Goal: Task Accomplishment & Management: Use online tool/utility

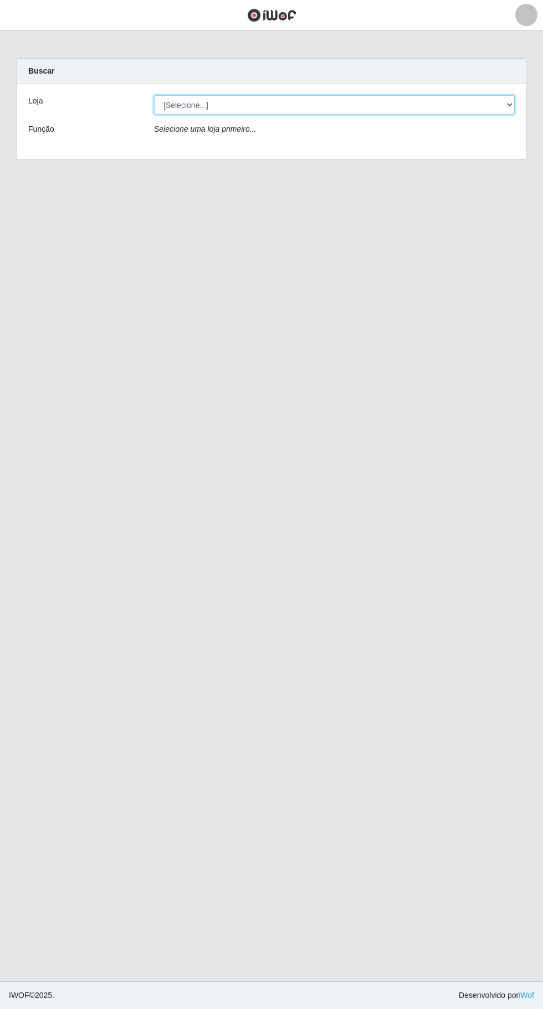
click at [431, 100] on select "[Selecione...] Extraplus - [GEOGRAPHIC_DATA] 03 - [GEOGRAPHIC_DATA]" at bounding box center [334, 104] width 360 height 19
select select "468"
click at [154, 95] on select "[Selecione...] Extraplus - [GEOGRAPHIC_DATA] 03 - [GEOGRAPHIC_DATA]" at bounding box center [334, 104] width 360 height 19
click at [410, 147] on div "Loja [Selecione...] Extraplus - [GEOGRAPHIC_DATA] 03 - [GEOGRAPHIC_DATA] Função…" at bounding box center [271, 121] width 508 height 75
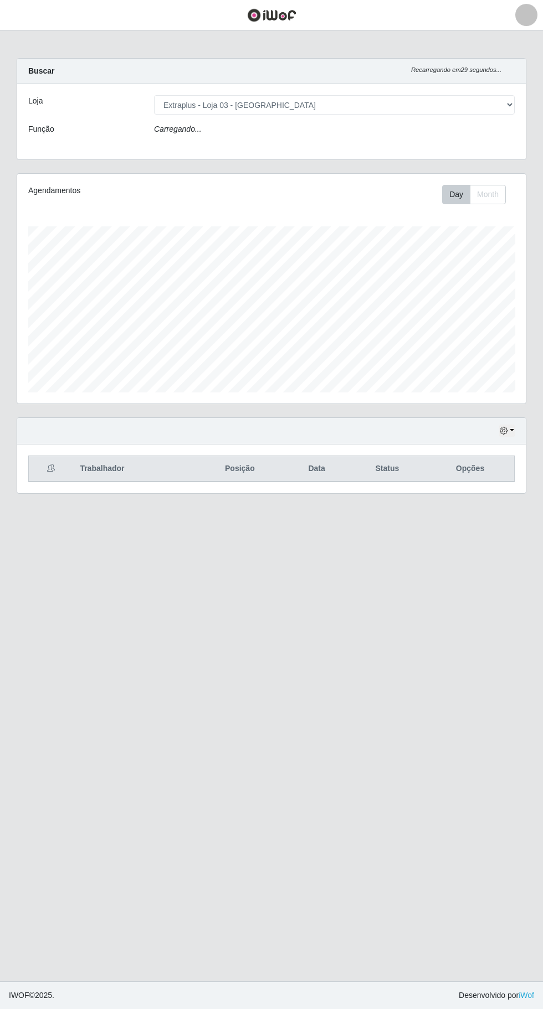
scroll to position [229, 508]
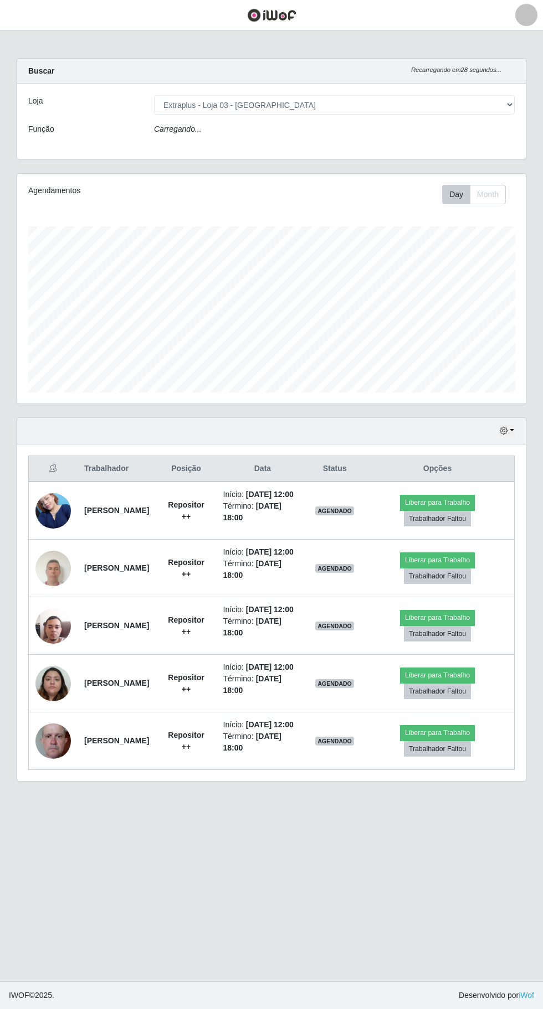
click at [395, 146] on div "Loja [Selecione...] Extraplus - [GEOGRAPHIC_DATA] 03 - [GEOGRAPHIC_DATA] Função…" at bounding box center [271, 121] width 508 height 75
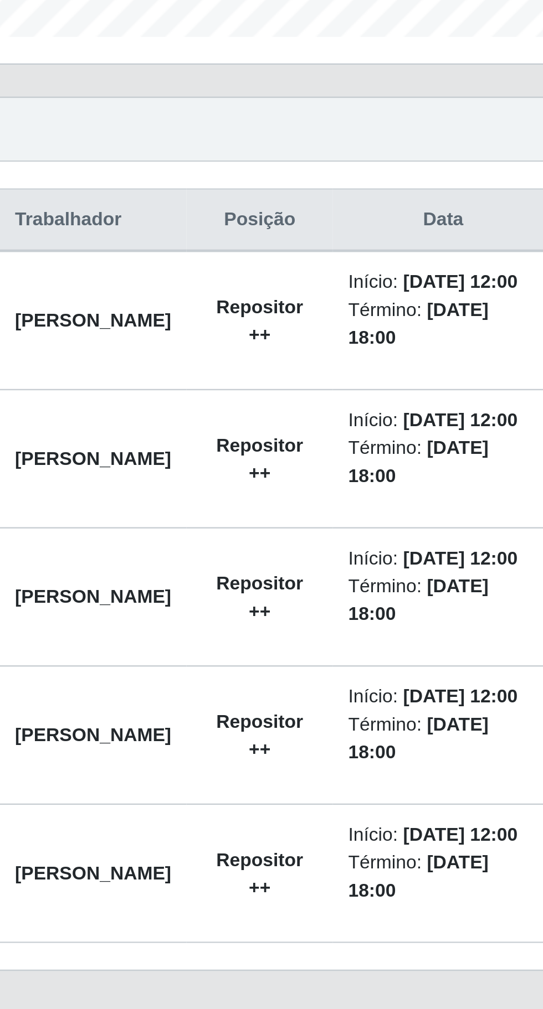
scroll to position [11, 0]
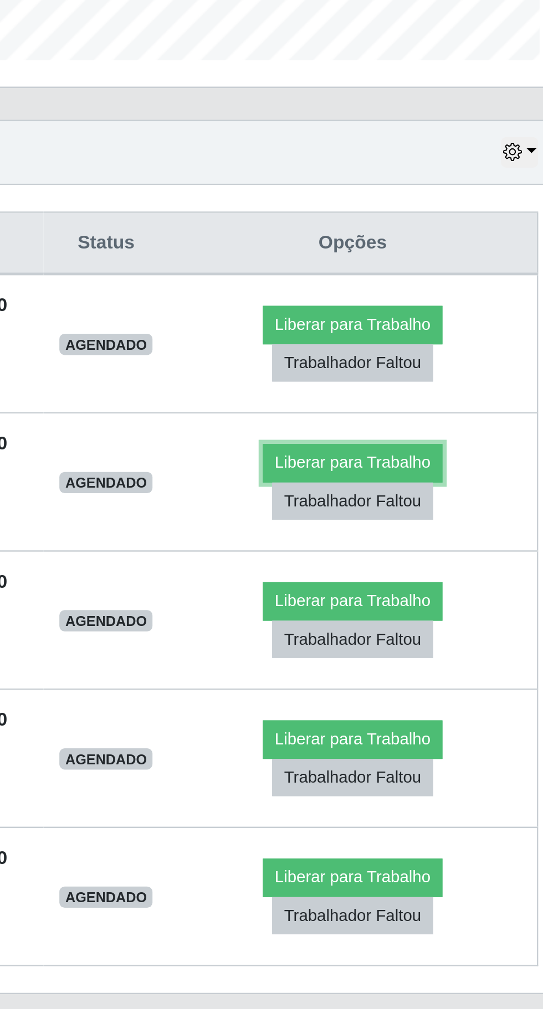
click at [473, 563] on button "Liberar para Trabalho" at bounding box center [437, 564] width 75 height 16
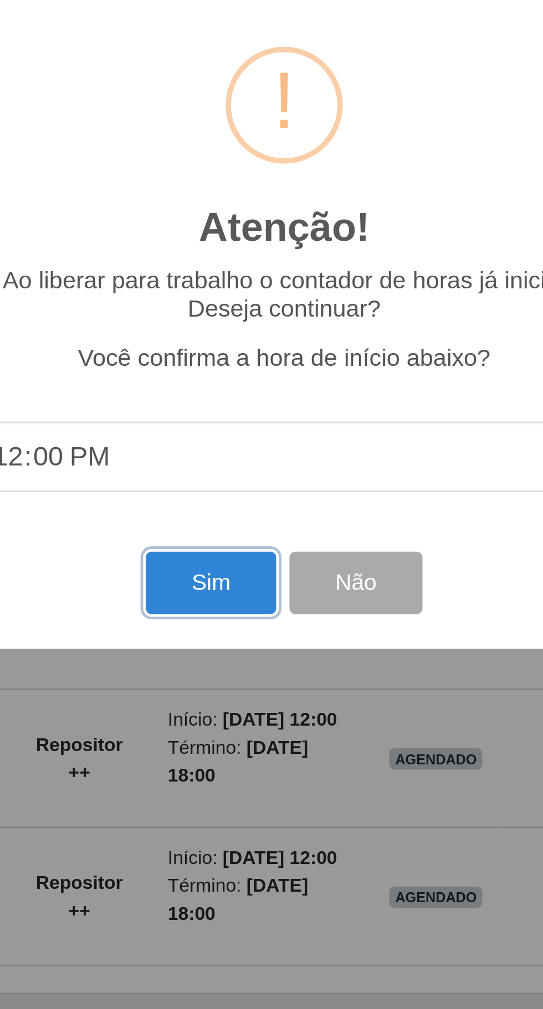
click at [247, 621] on button "Sim" at bounding box center [241, 614] width 54 height 26
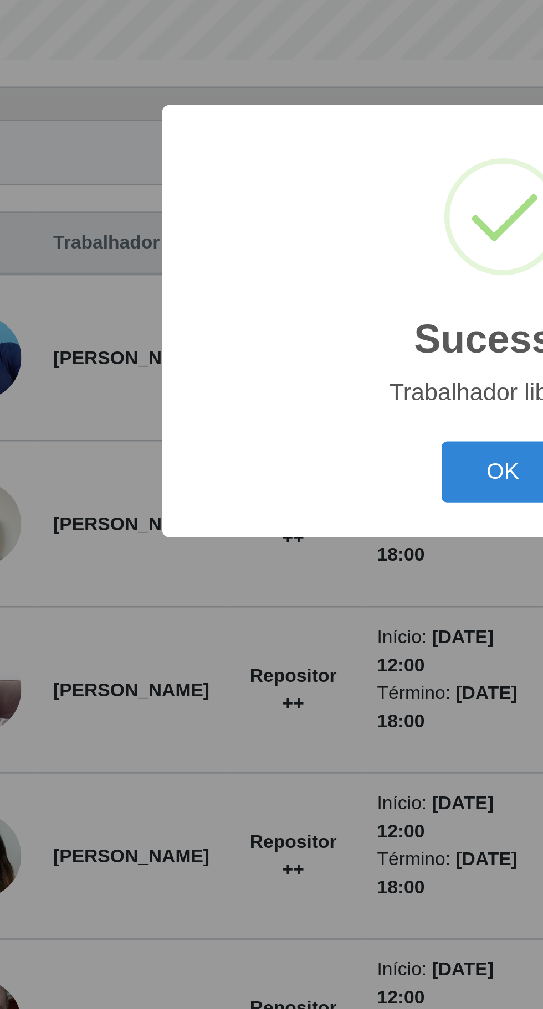
click at [265, 564] on button "OK" at bounding box center [271, 568] width 51 height 26
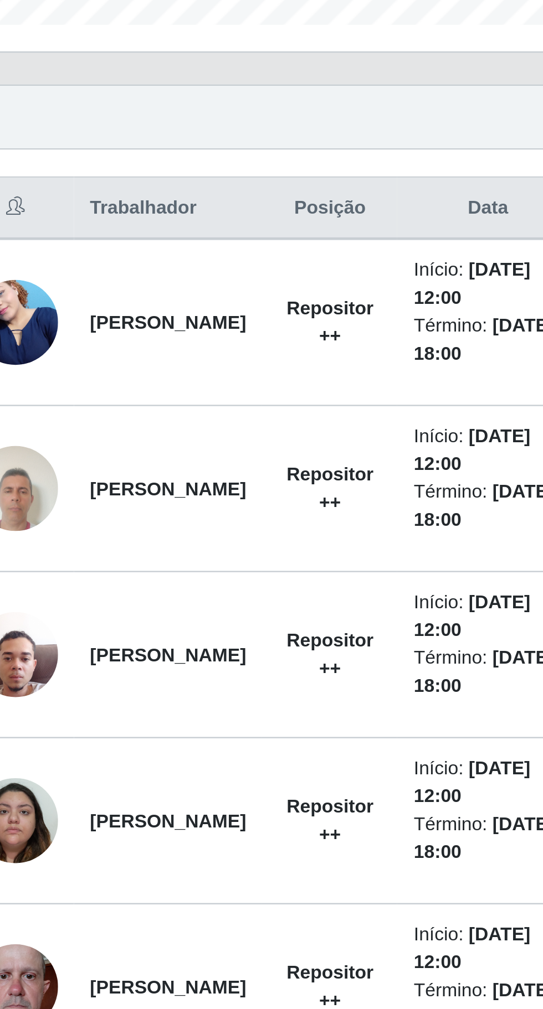
scroll to position [0, 0]
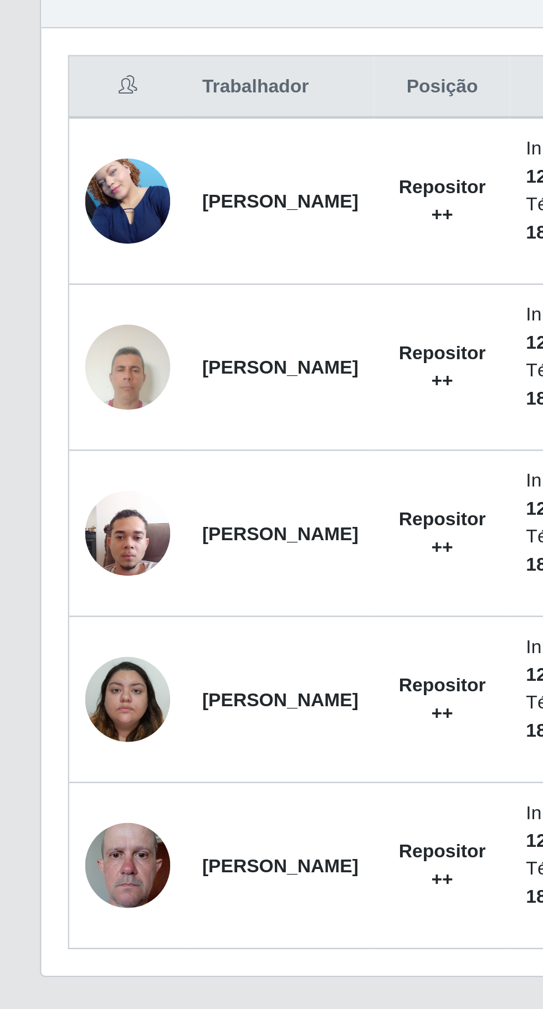
click at [115, 762] on td "[PERSON_NAME]" at bounding box center [117, 796] width 78 height 69
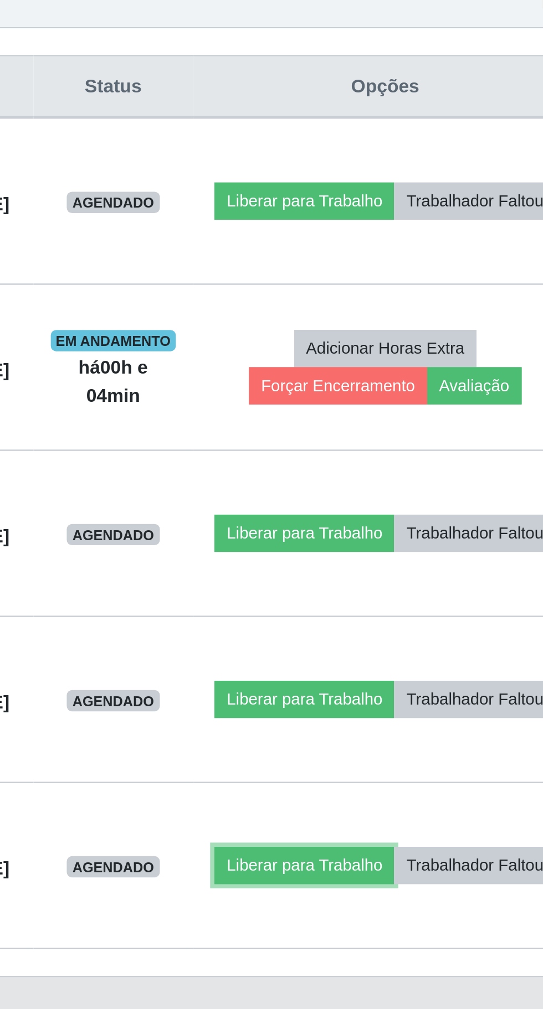
click at [437, 789] on button "Liberar para Trabalho" at bounding box center [400, 797] width 75 height 16
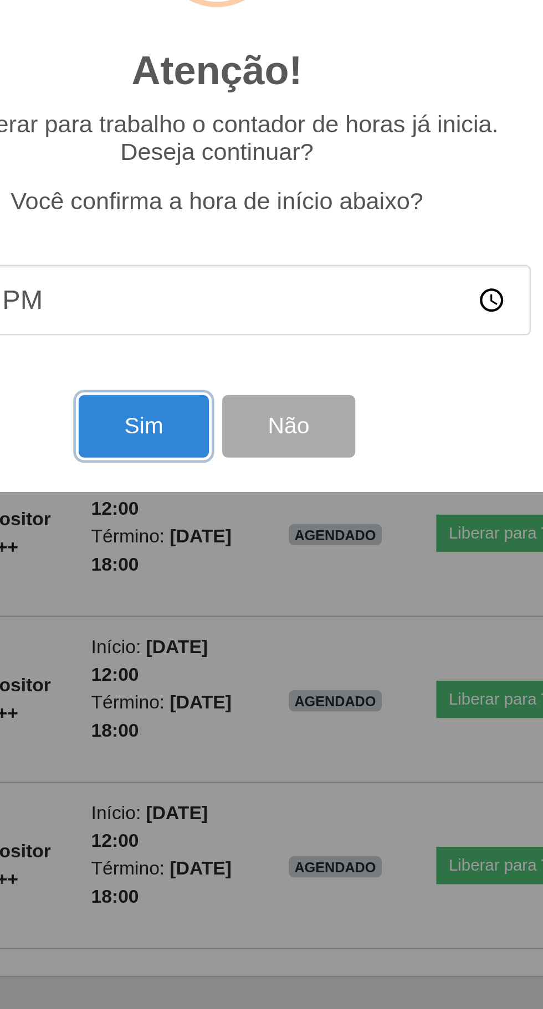
click at [230, 627] on button "Sim" at bounding box center [241, 614] width 54 height 26
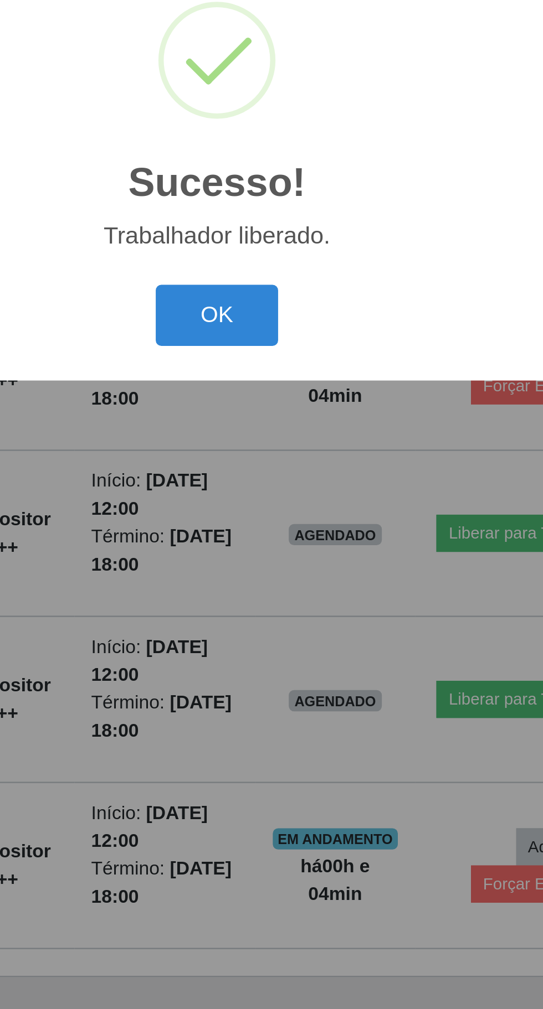
click at [269, 581] on button "OK" at bounding box center [271, 568] width 51 height 26
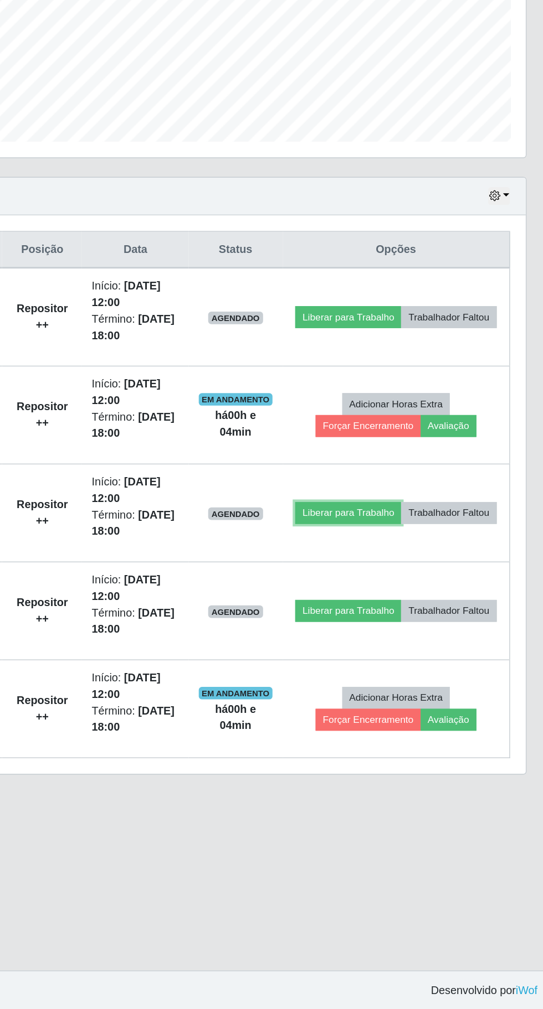
click at [437, 651] on button "Liberar para Trabalho" at bounding box center [400, 659] width 75 height 16
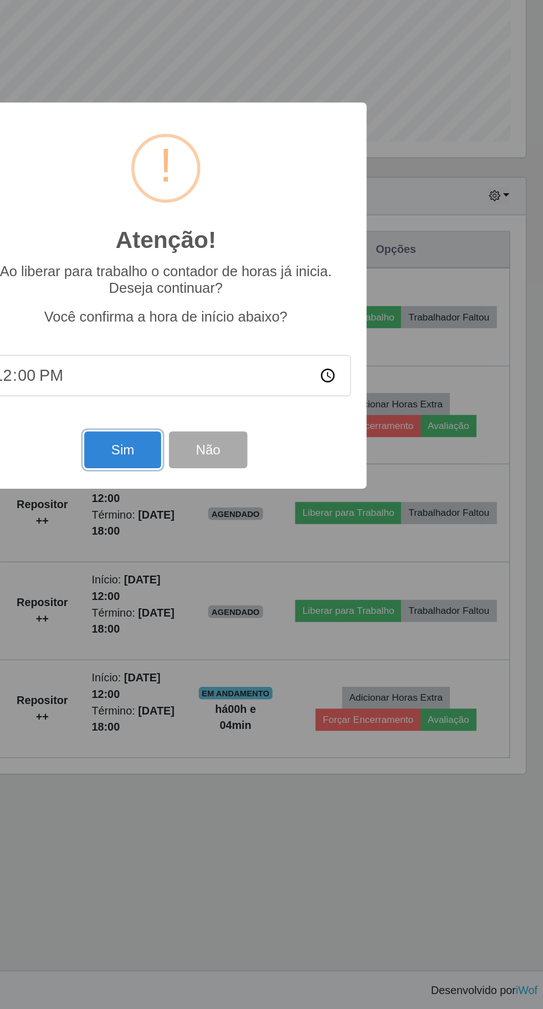
click at [230, 627] on button "Sim" at bounding box center [241, 614] width 54 height 26
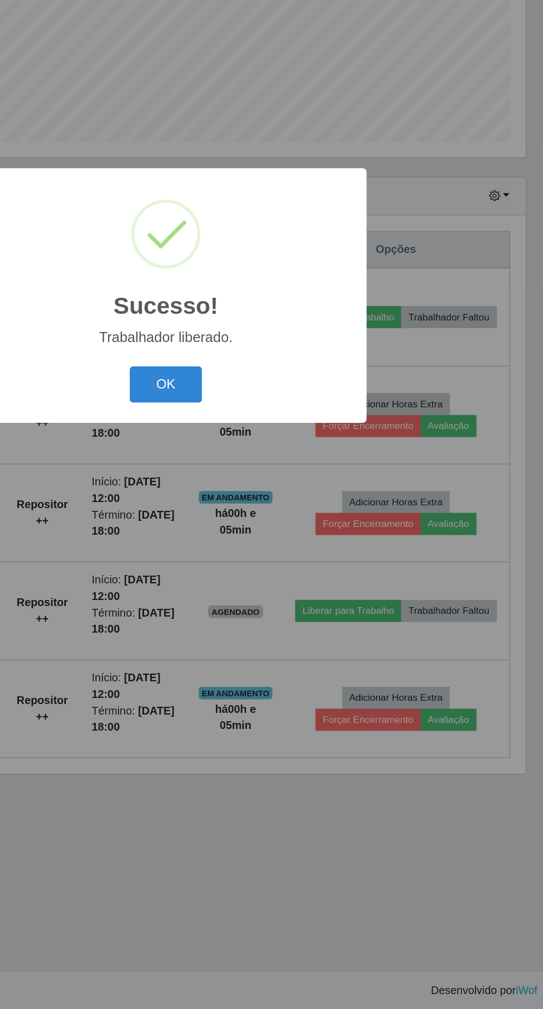
click at [275, 581] on button "OK" at bounding box center [271, 568] width 51 height 26
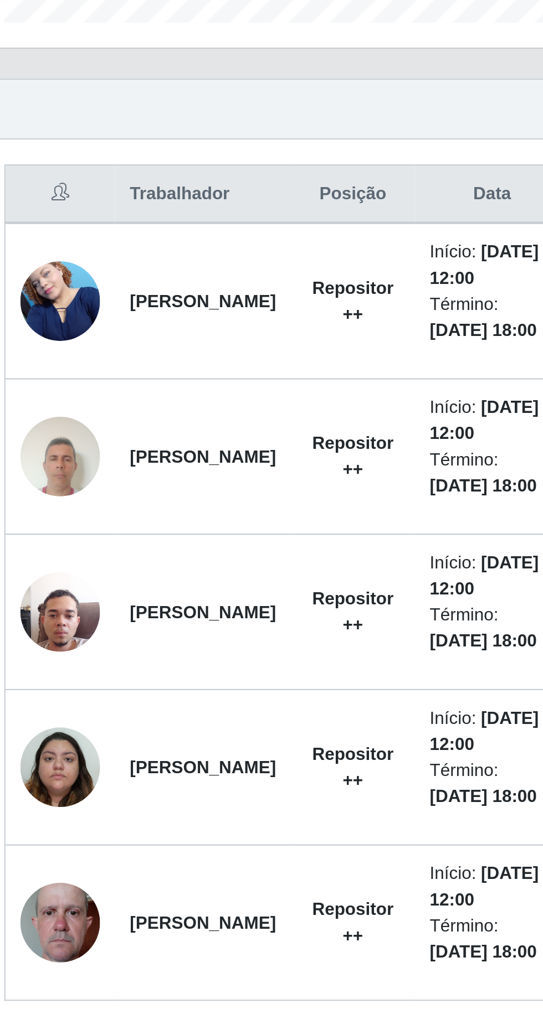
scroll to position [29, 0]
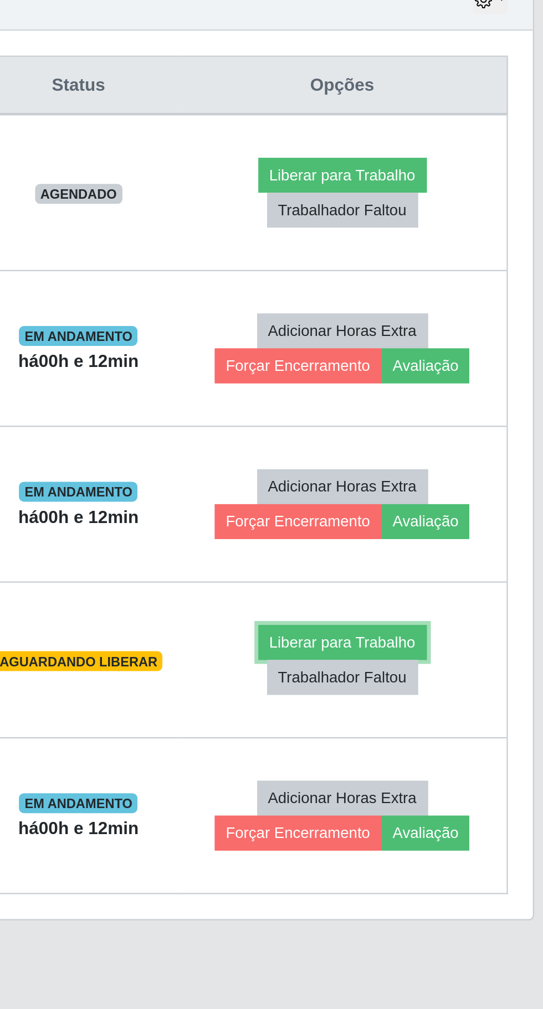
click at [426, 712] on button "Liberar para Trabalho" at bounding box center [441, 720] width 75 height 16
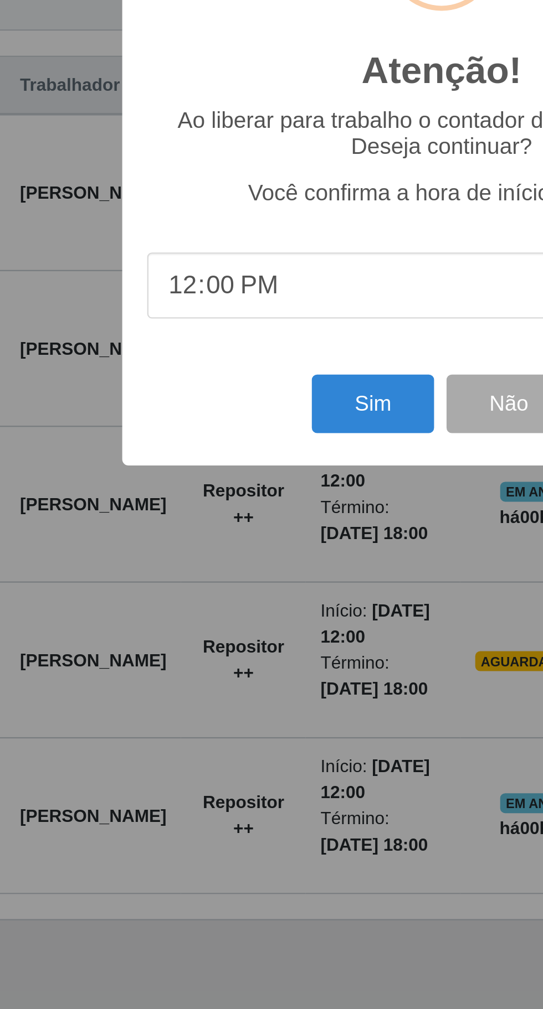
click at [190, 570] on input "12:00" at bounding box center [271, 560] width 261 height 29
click at [252, 612] on button "Sim" at bounding box center [241, 614] width 54 height 26
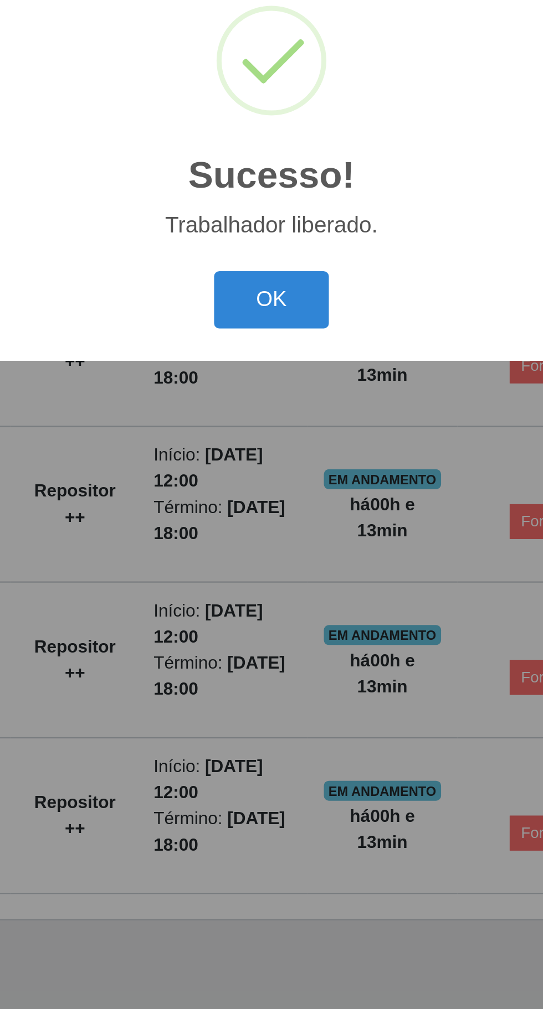
click at [275, 574] on button "OK" at bounding box center [271, 568] width 51 height 26
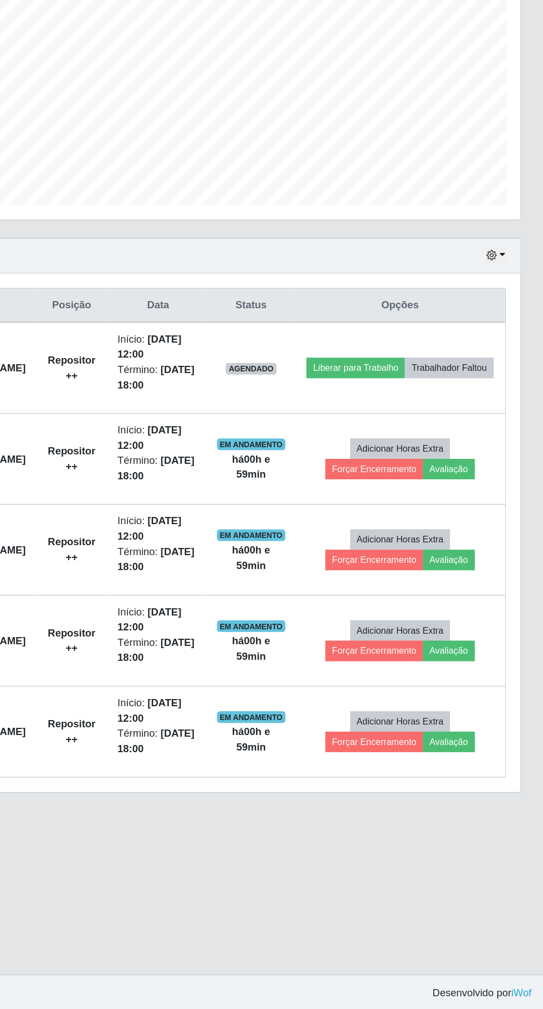
scroll to position [2, 0]
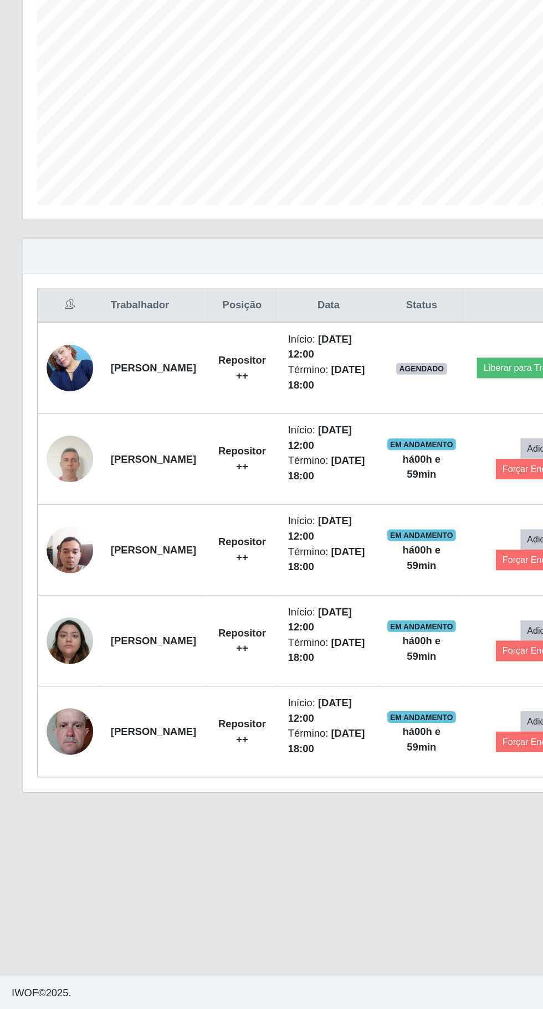
click at [58, 514] on img at bounding box center [52, 519] width 35 height 47
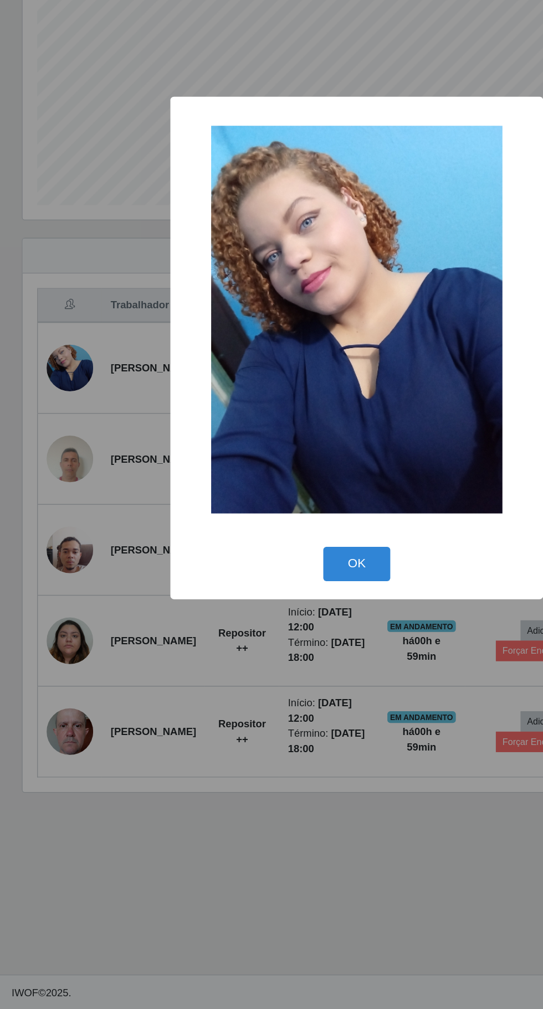
click at [355, 843] on div "× OK Cancel" at bounding box center [271, 504] width 543 height 1009
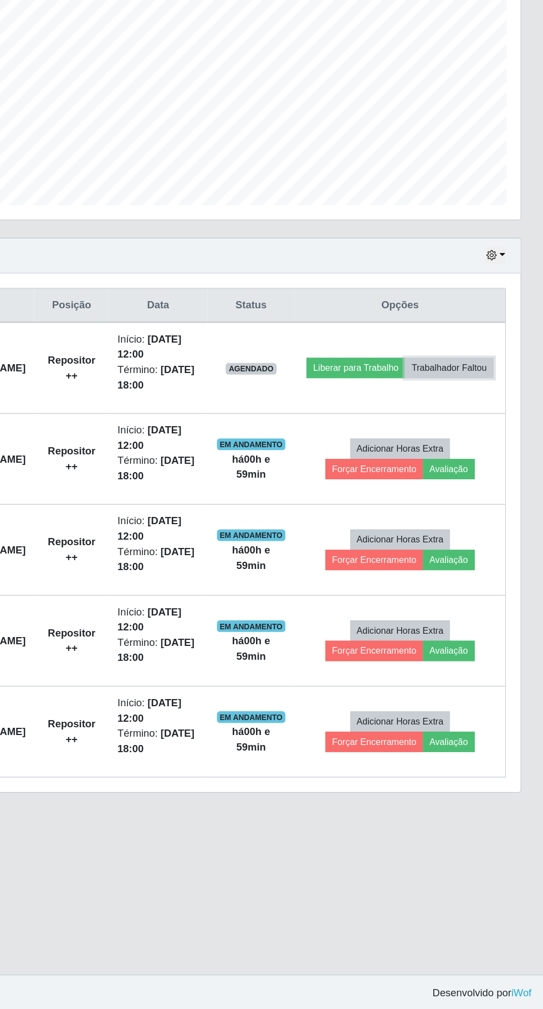
click at [437, 528] on button "Trabalhador Faltou" at bounding box center [470, 520] width 67 height 16
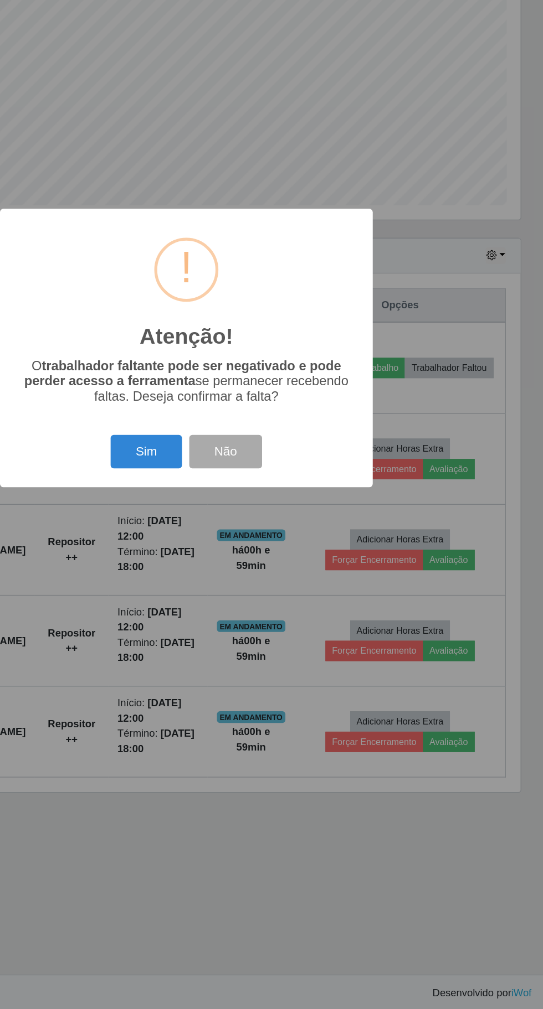
click at [346, 926] on div "Atenção! × O trabalhador faltante pode ser negativado e pode perder acesso a fe…" at bounding box center [271, 504] width 543 height 1009
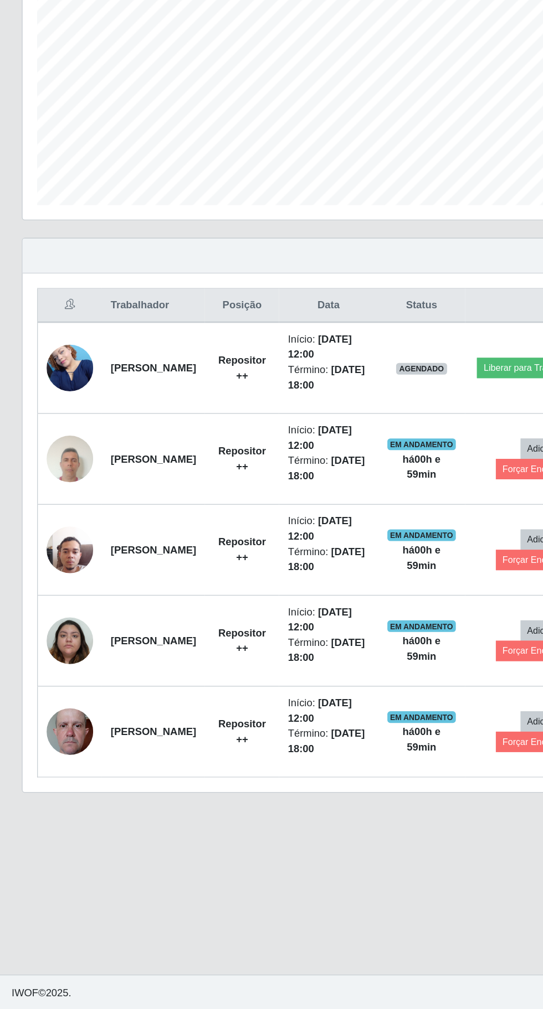
click at [47, 513] on img at bounding box center [52, 519] width 35 height 47
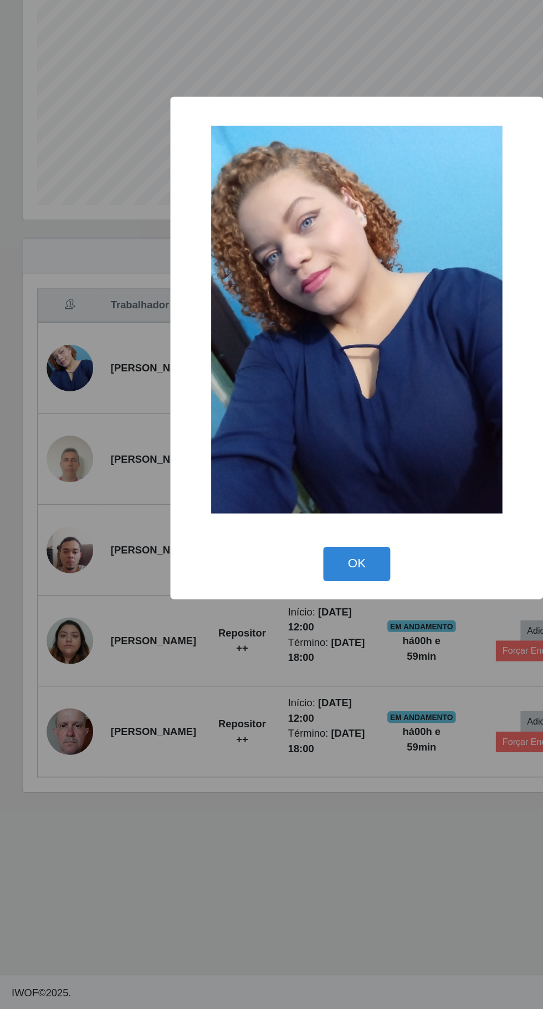
click at [308, 840] on div "× OK Cancel" at bounding box center [271, 504] width 543 height 1009
